Goal: Task Accomplishment & Management: Manage account settings

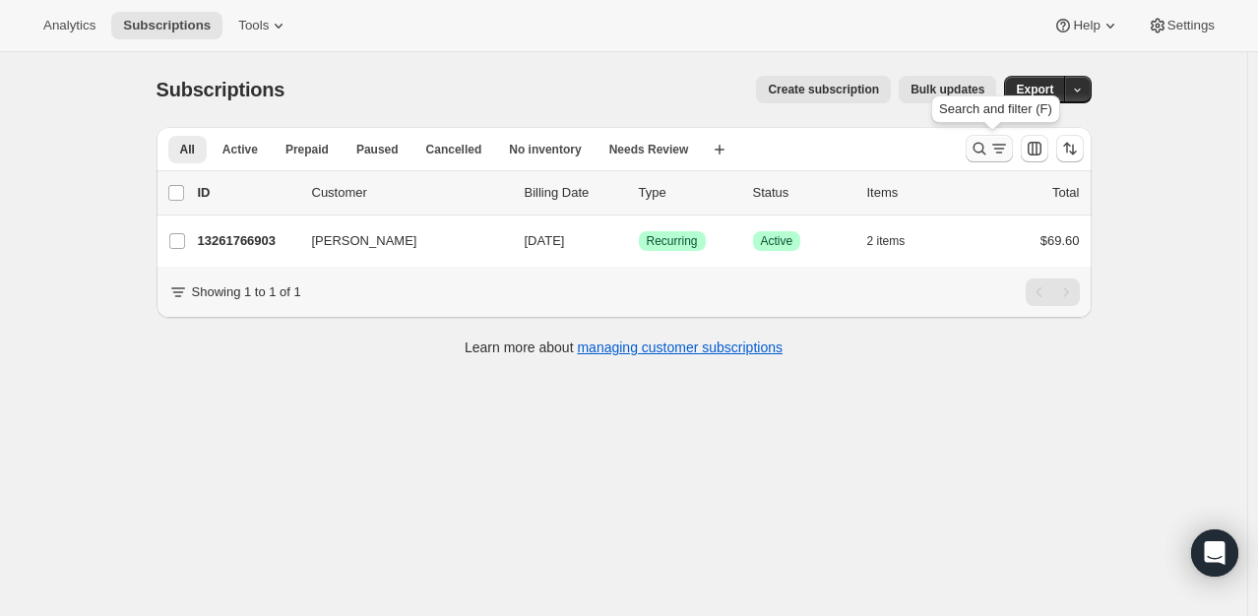
click at [985, 146] on icon "Search and filter results" at bounding box center [978, 149] width 13 height 13
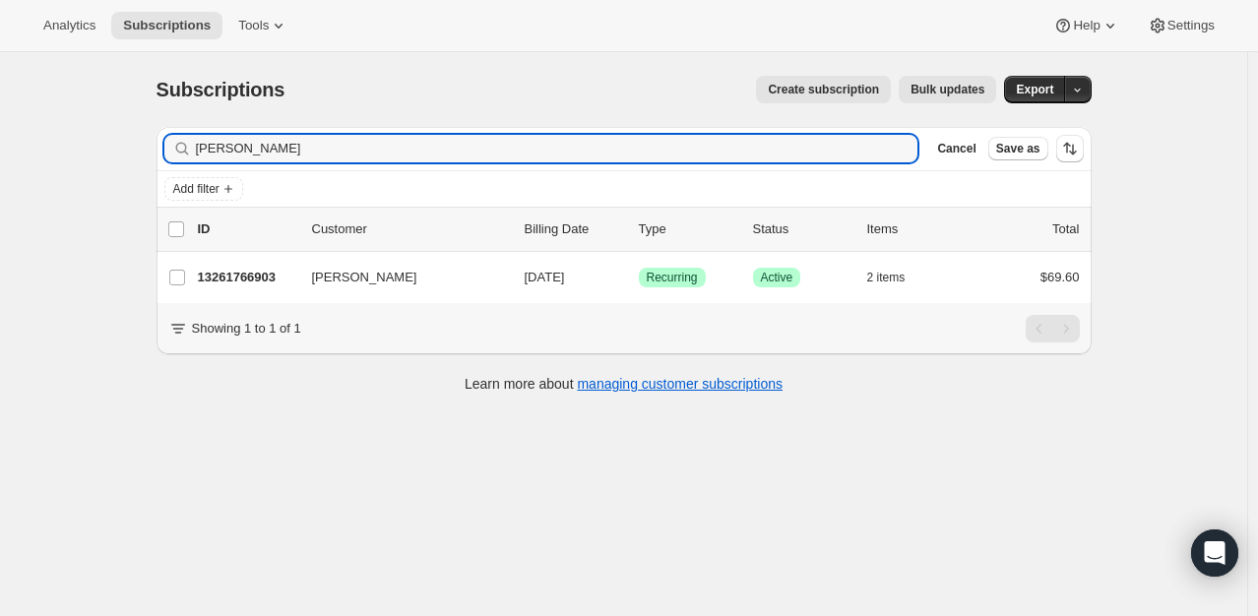
drag, startPoint x: 312, startPoint y: 155, endPoint x: 128, endPoint y: 148, distance: 184.2
click at [128, 148] on div "Subscriptions. This page is ready Subscriptions Create subscription Bulk update…" at bounding box center [623, 360] width 1247 height 616
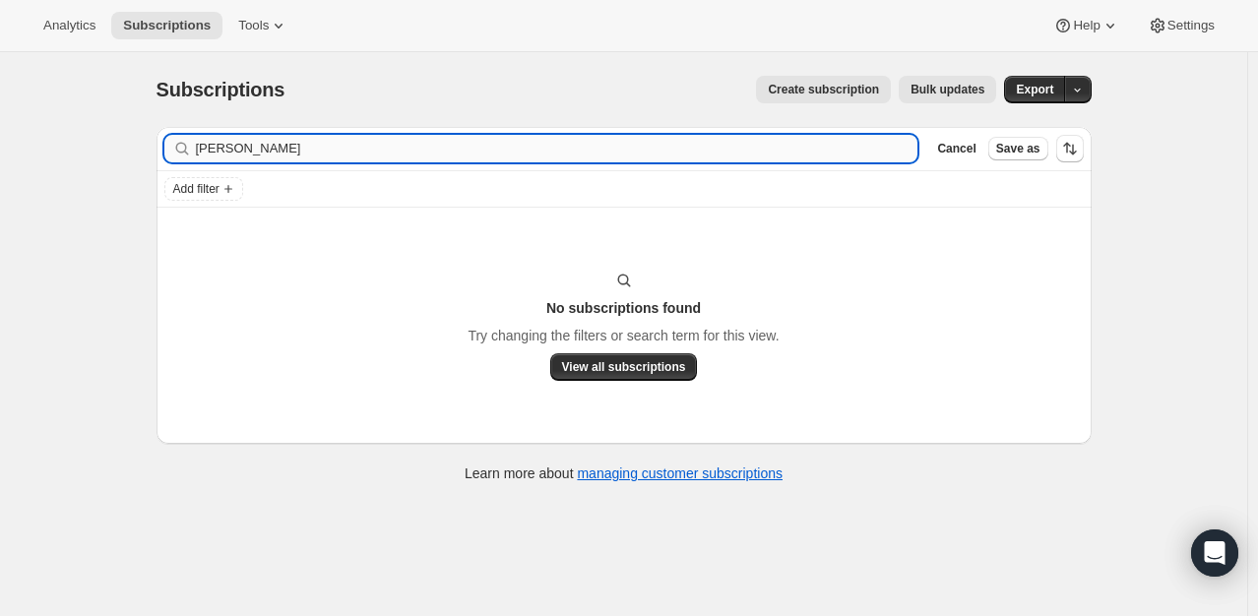
click at [247, 152] on input "[PERSON_NAME]" at bounding box center [557, 149] width 722 height 28
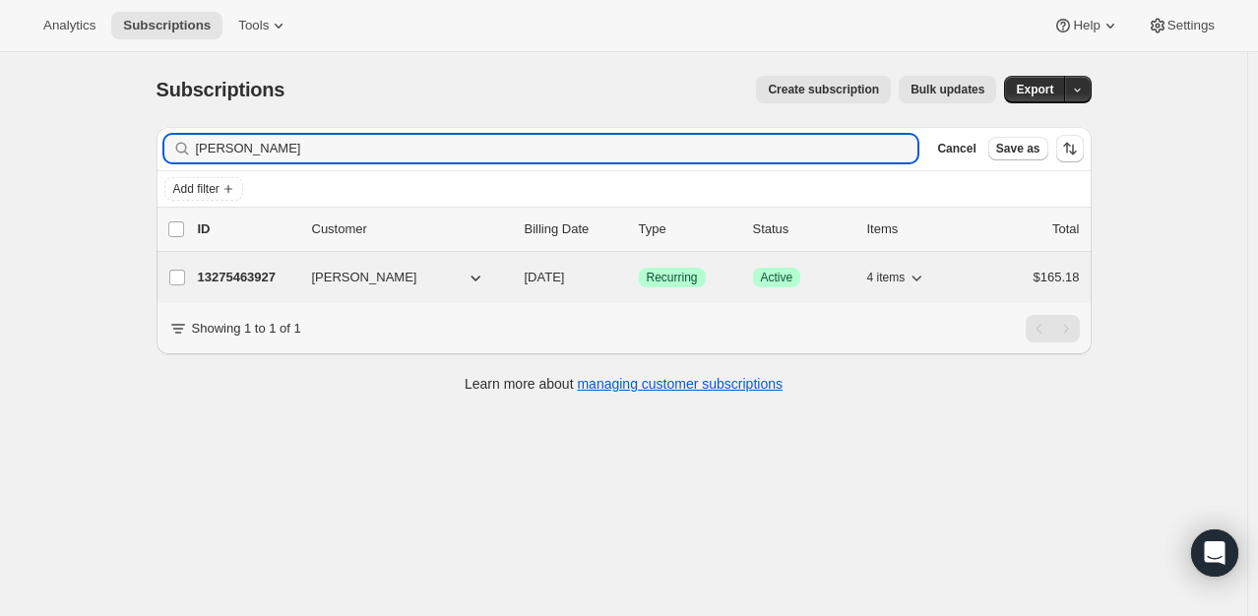
type input "[PERSON_NAME]"
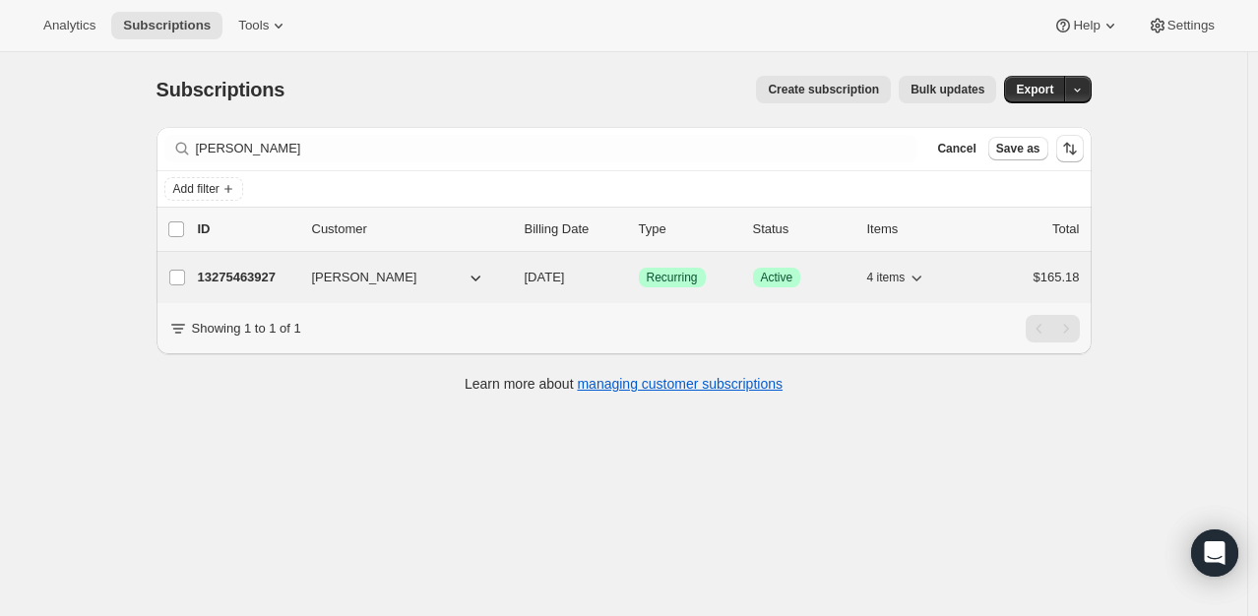
click at [267, 278] on p "13275463927" at bounding box center [247, 278] width 98 height 20
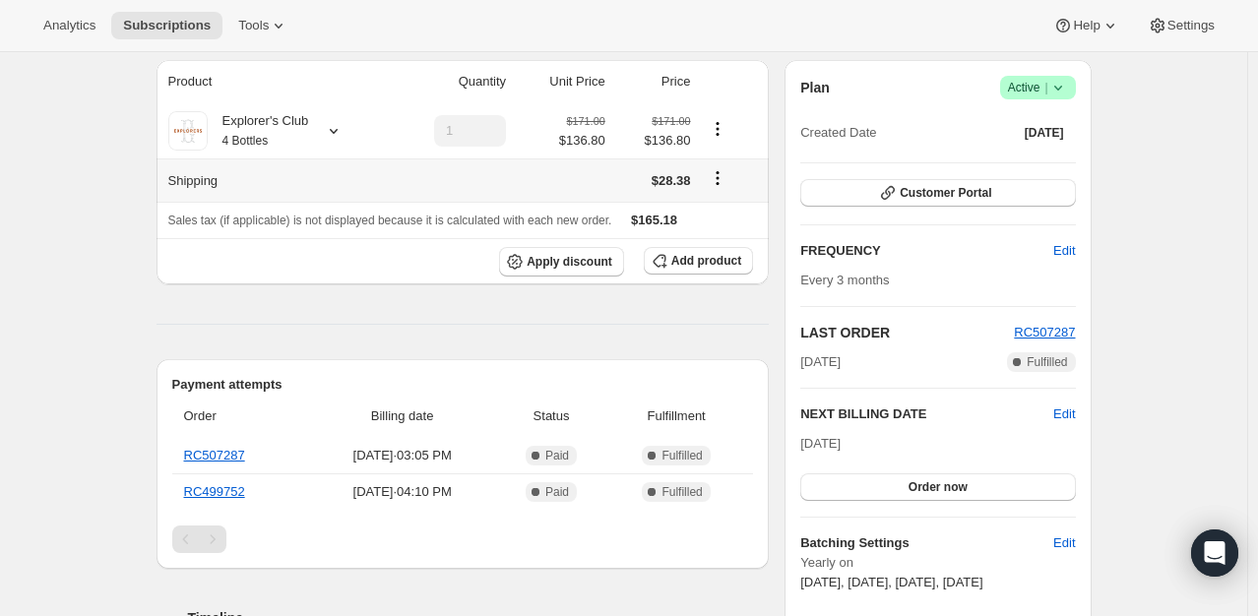
scroll to position [187, 0]
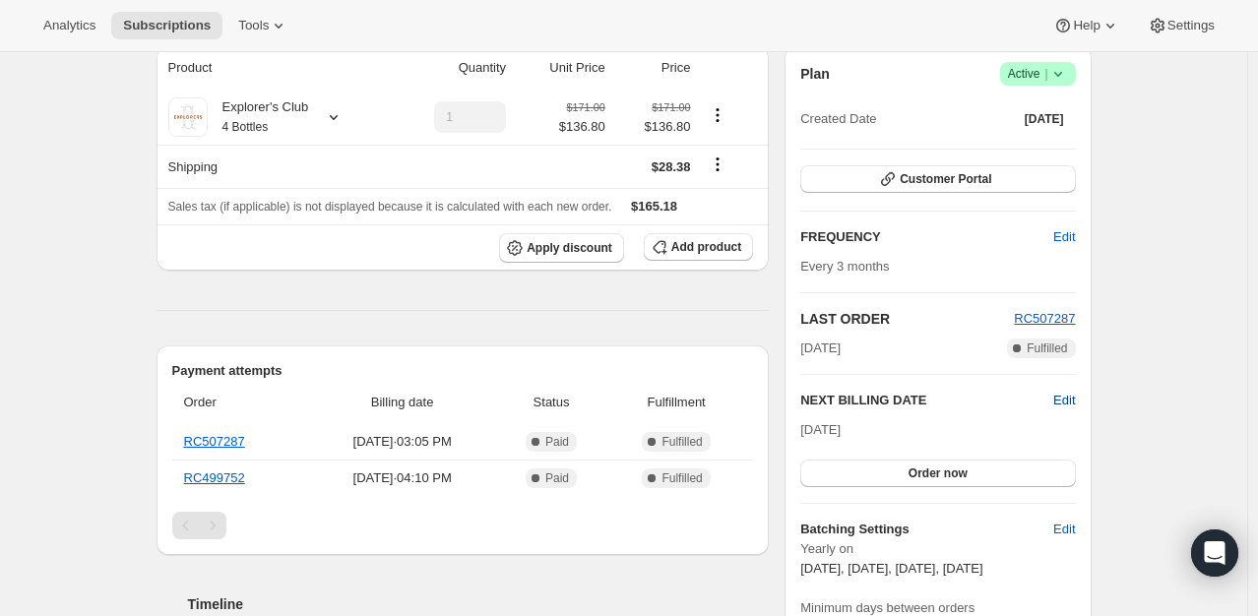
click at [1072, 394] on span "Edit" at bounding box center [1064, 401] width 22 height 20
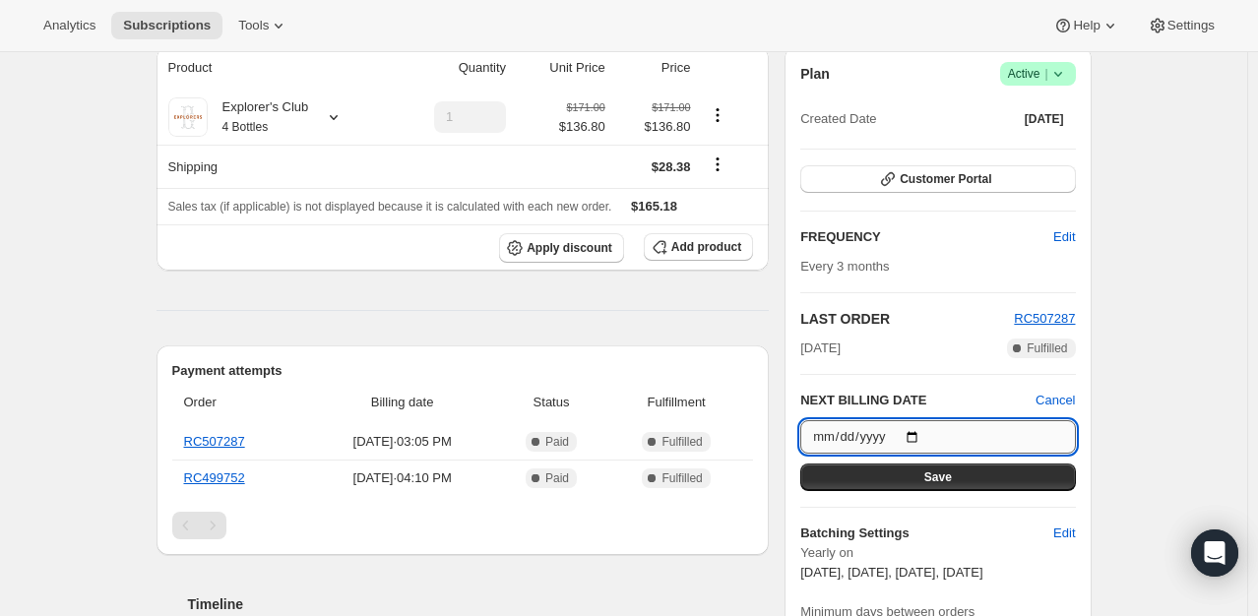
click at [917, 433] on input "[DATE]" at bounding box center [937, 436] width 275 height 33
type input "[DATE]"
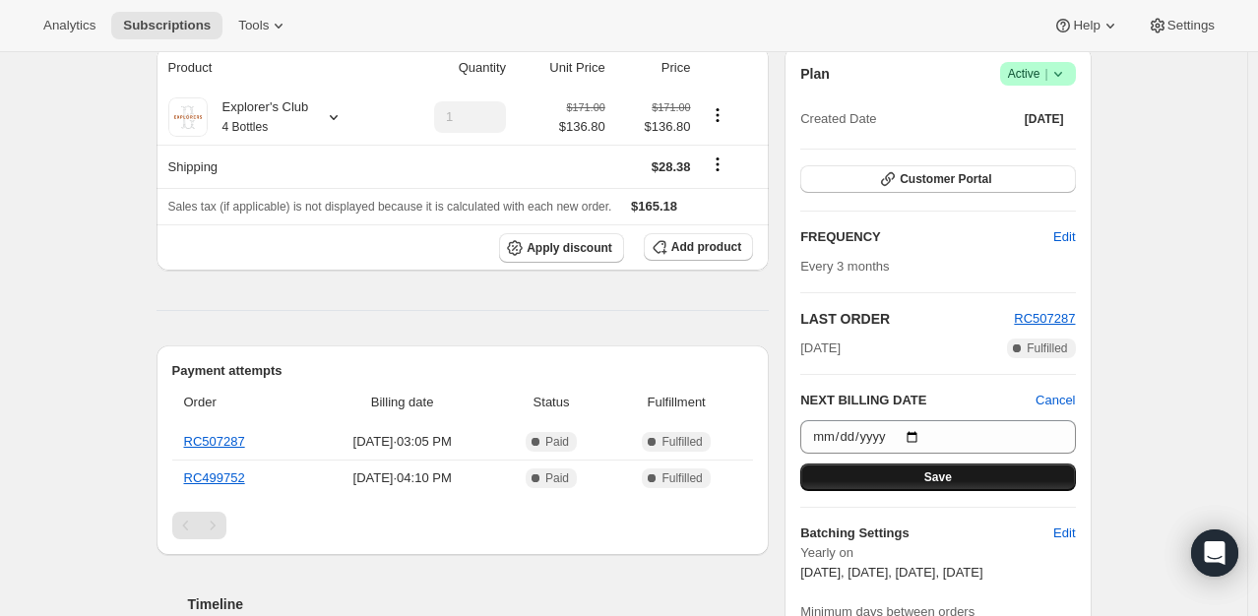
click at [928, 474] on button "Save" at bounding box center [937, 478] width 275 height 28
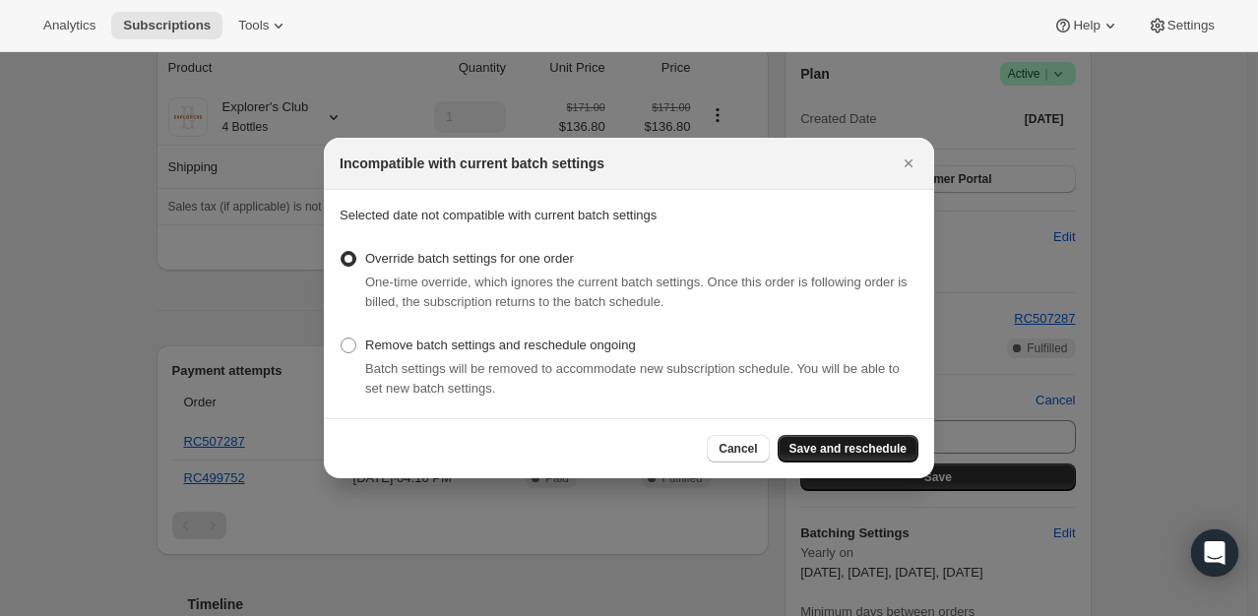
click at [865, 445] on span "Save and reschedule" at bounding box center [847, 449] width 117 height 16
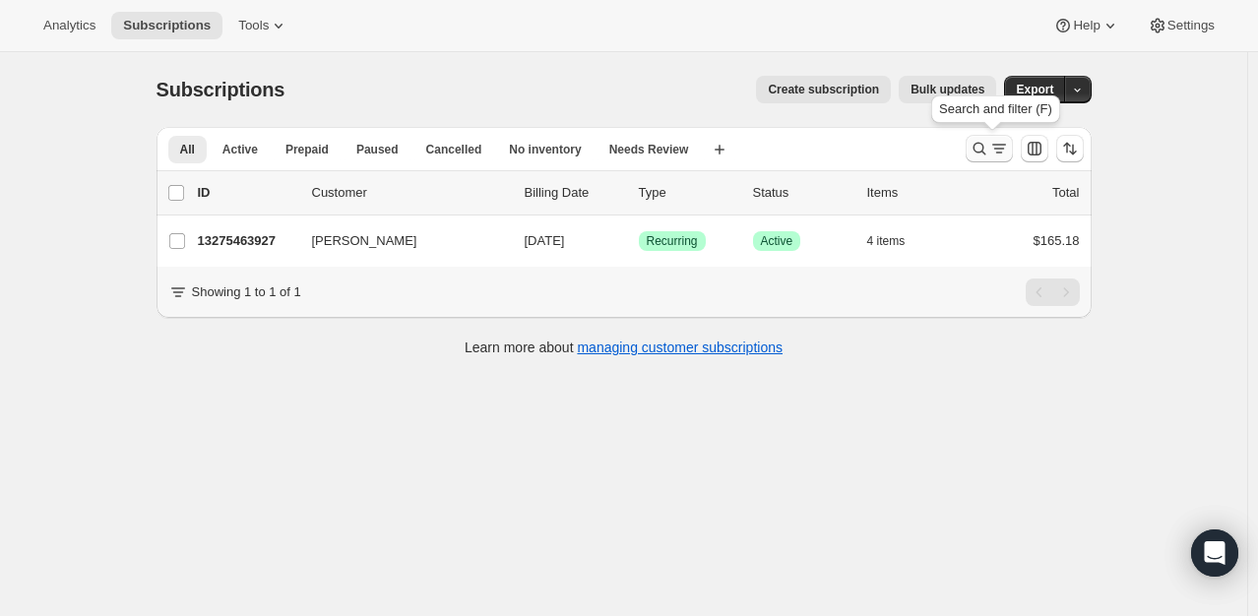
click at [988, 136] on button "Search and filter results" at bounding box center [989, 149] width 47 height 28
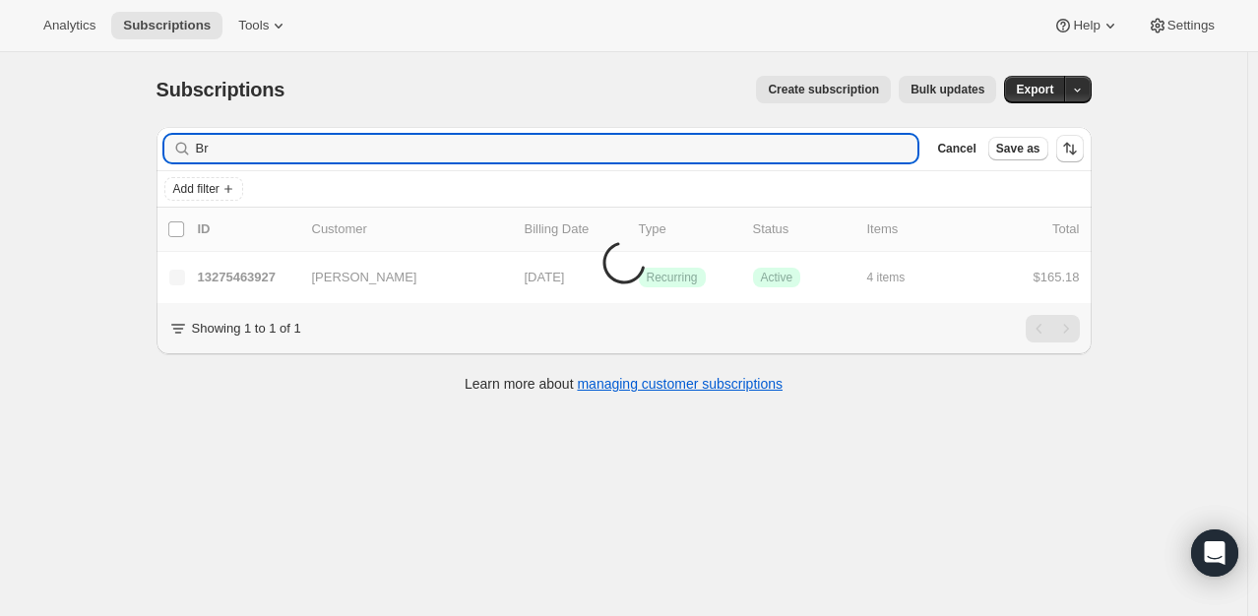
type input "B"
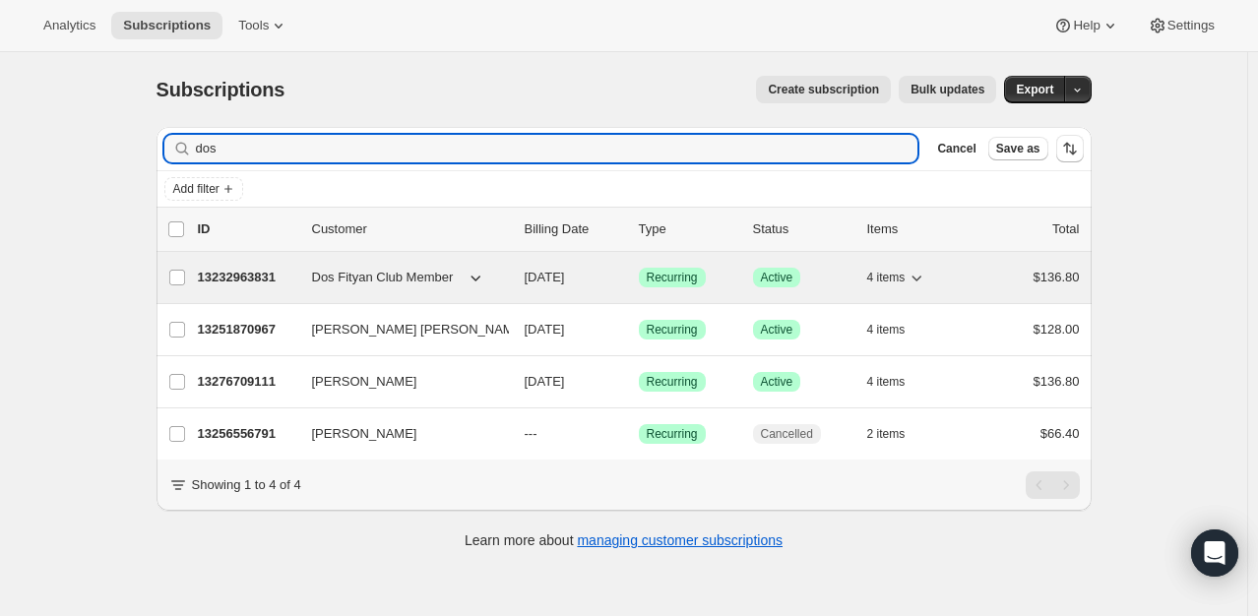
type input "dos"
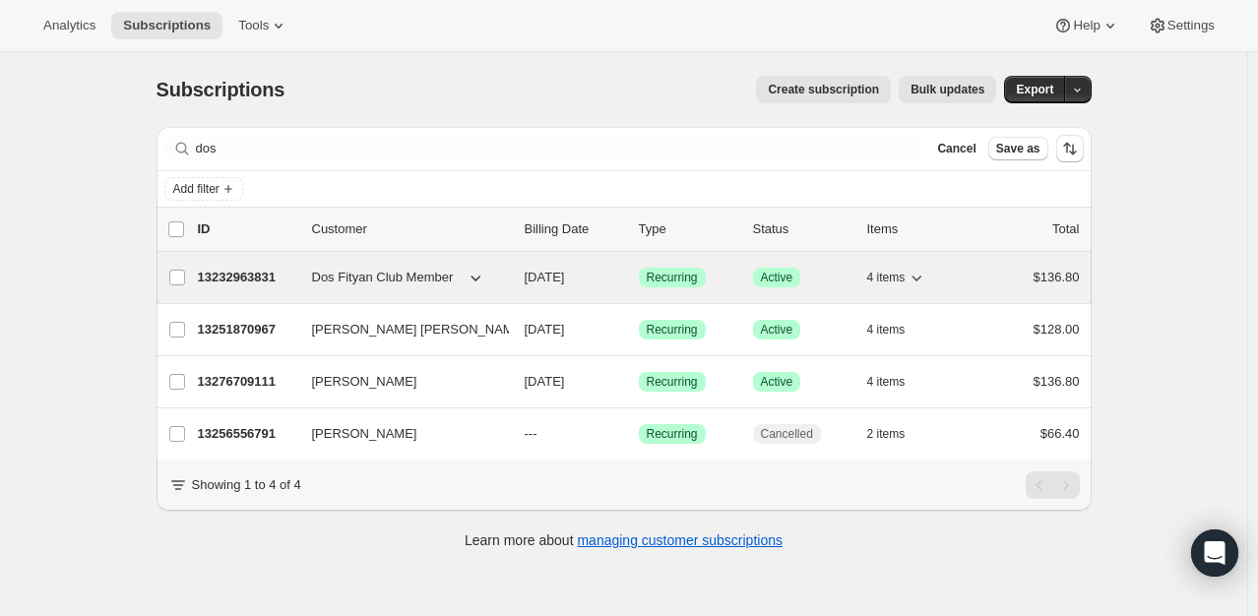
click at [250, 282] on p "13232963831" at bounding box center [247, 278] width 98 height 20
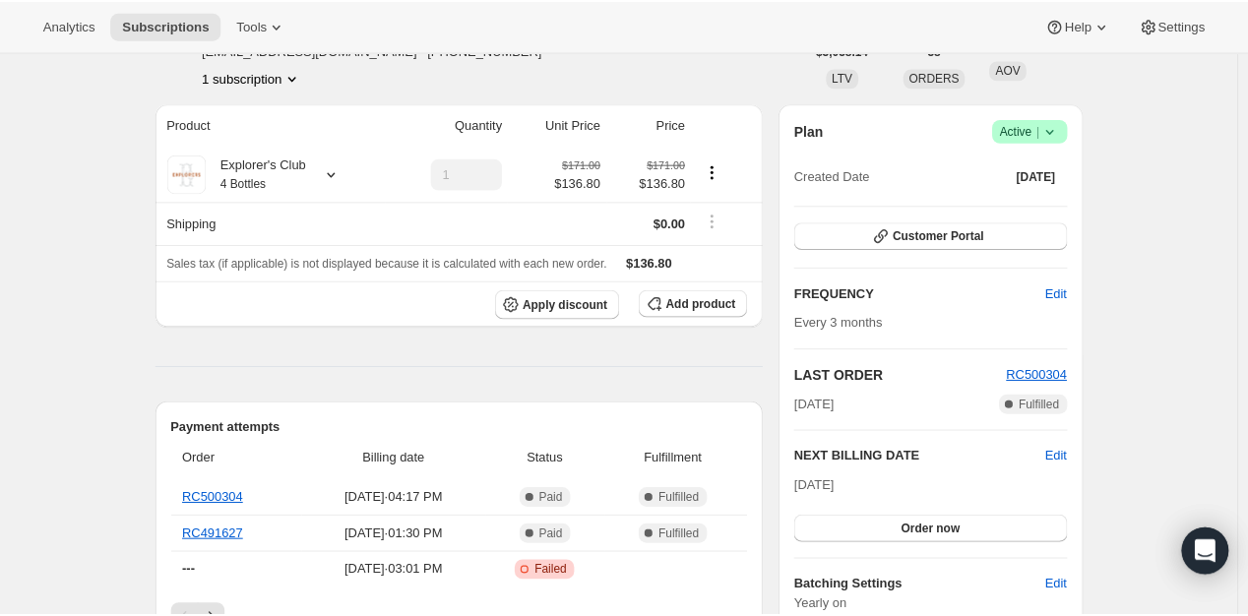
scroll to position [130, 0]
click at [1075, 457] on span "Edit" at bounding box center [1064, 458] width 22 height 20
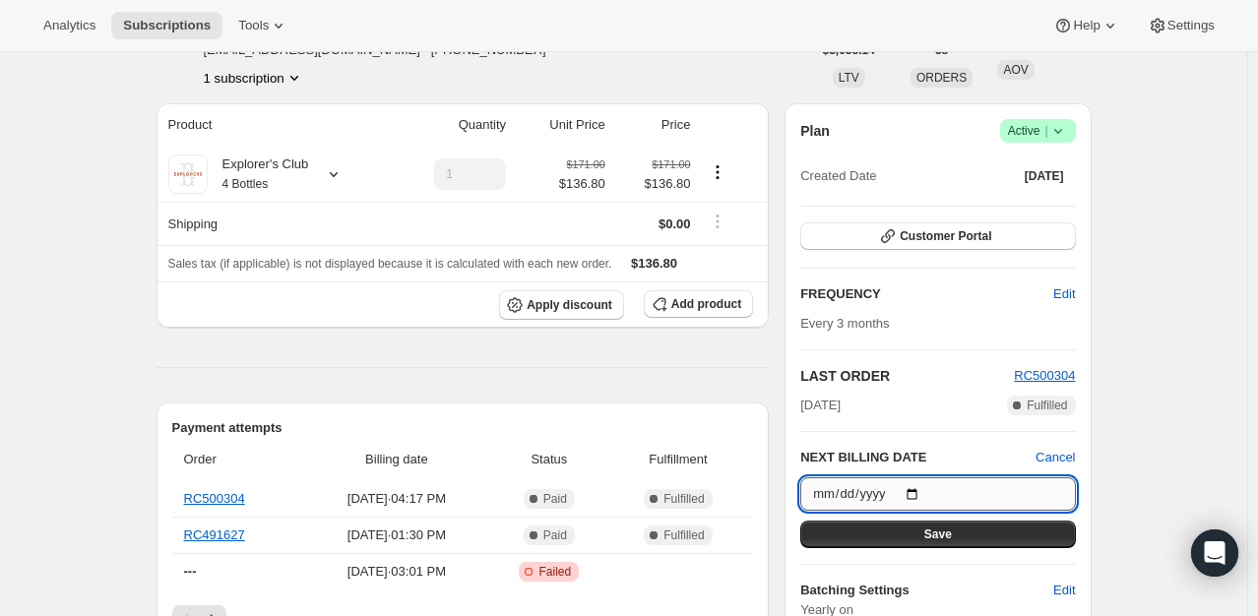
click at [923, 494] on input "[DATE]" at bounding box center [937, 493] width 275 height 33
type input "[DATE]"
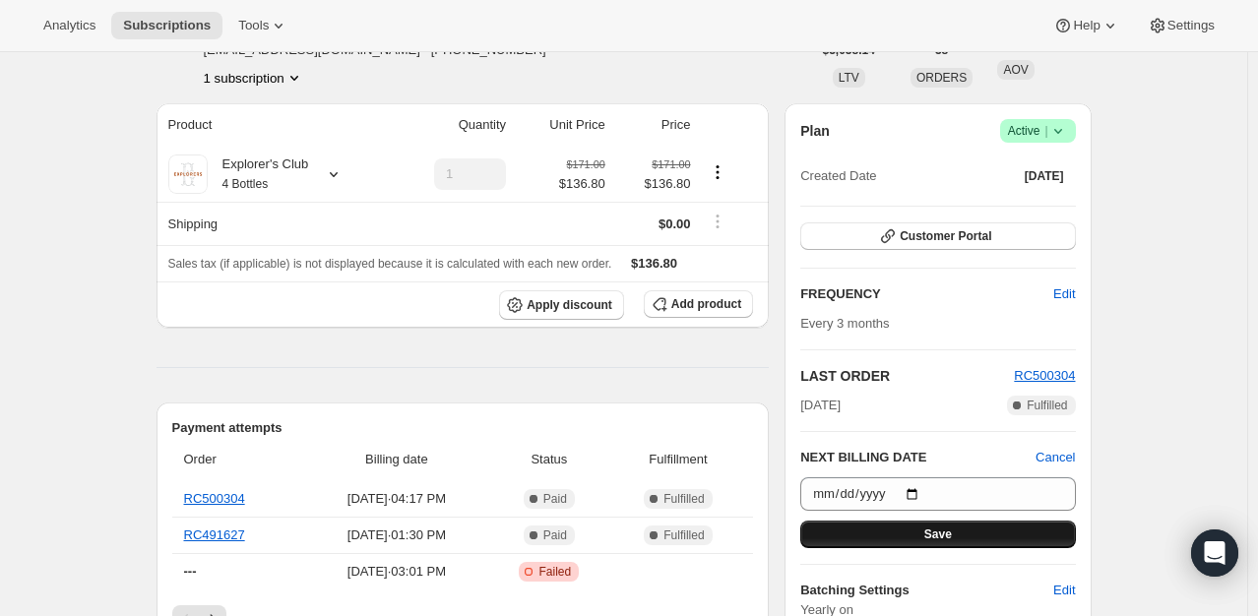
click at [921, 528] on button "Save" at bounding box center [937, 535] width 275 height 28
